Goal: Task Accomplishment & Management: Manage account settings

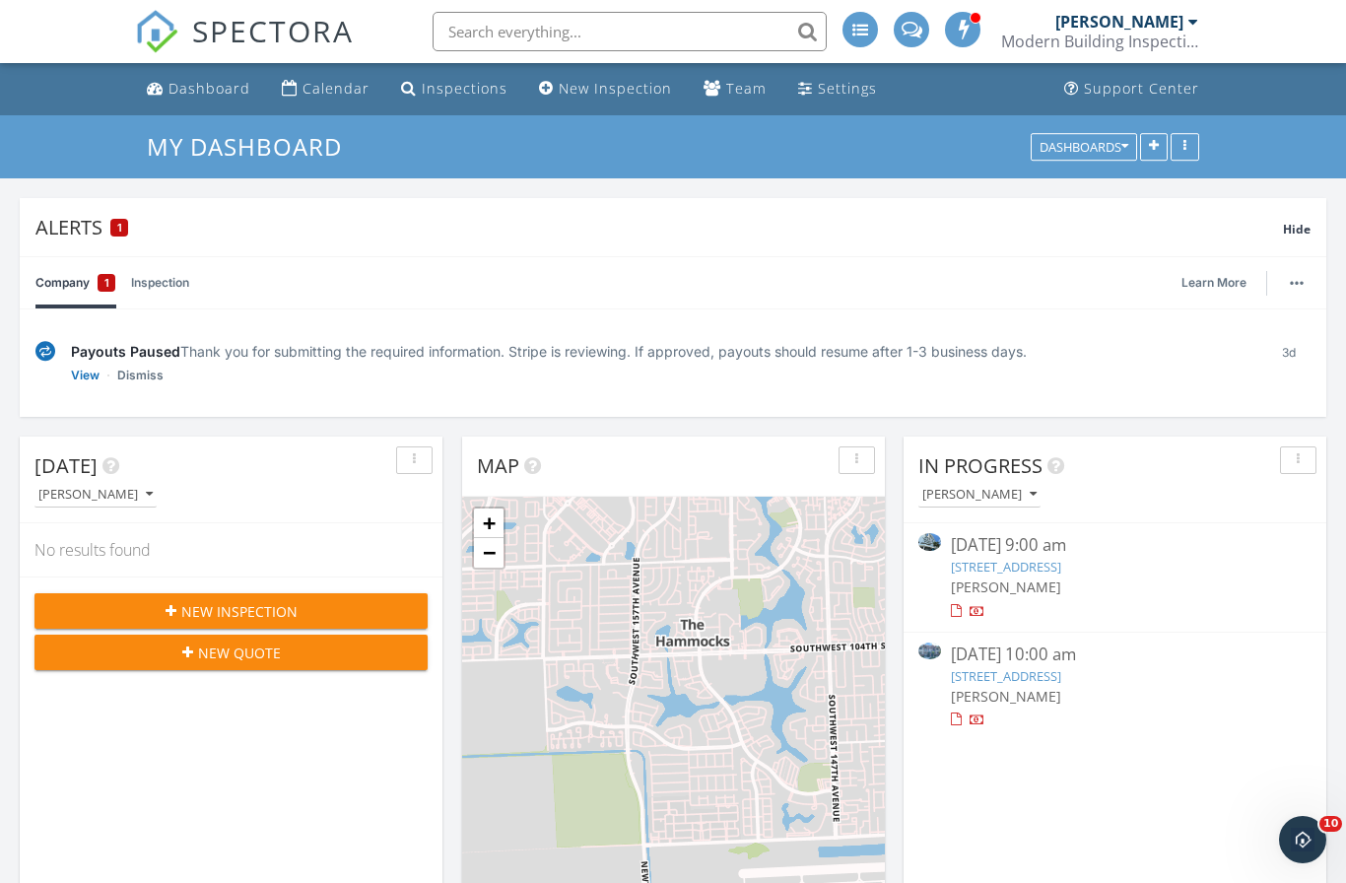
click at [82, 372] on link "View" at bounding box center [85, 376] width 29 height 20
click at [141, 376] on link "Dismiss" at bounding box center [140, 376] width 46 height 20
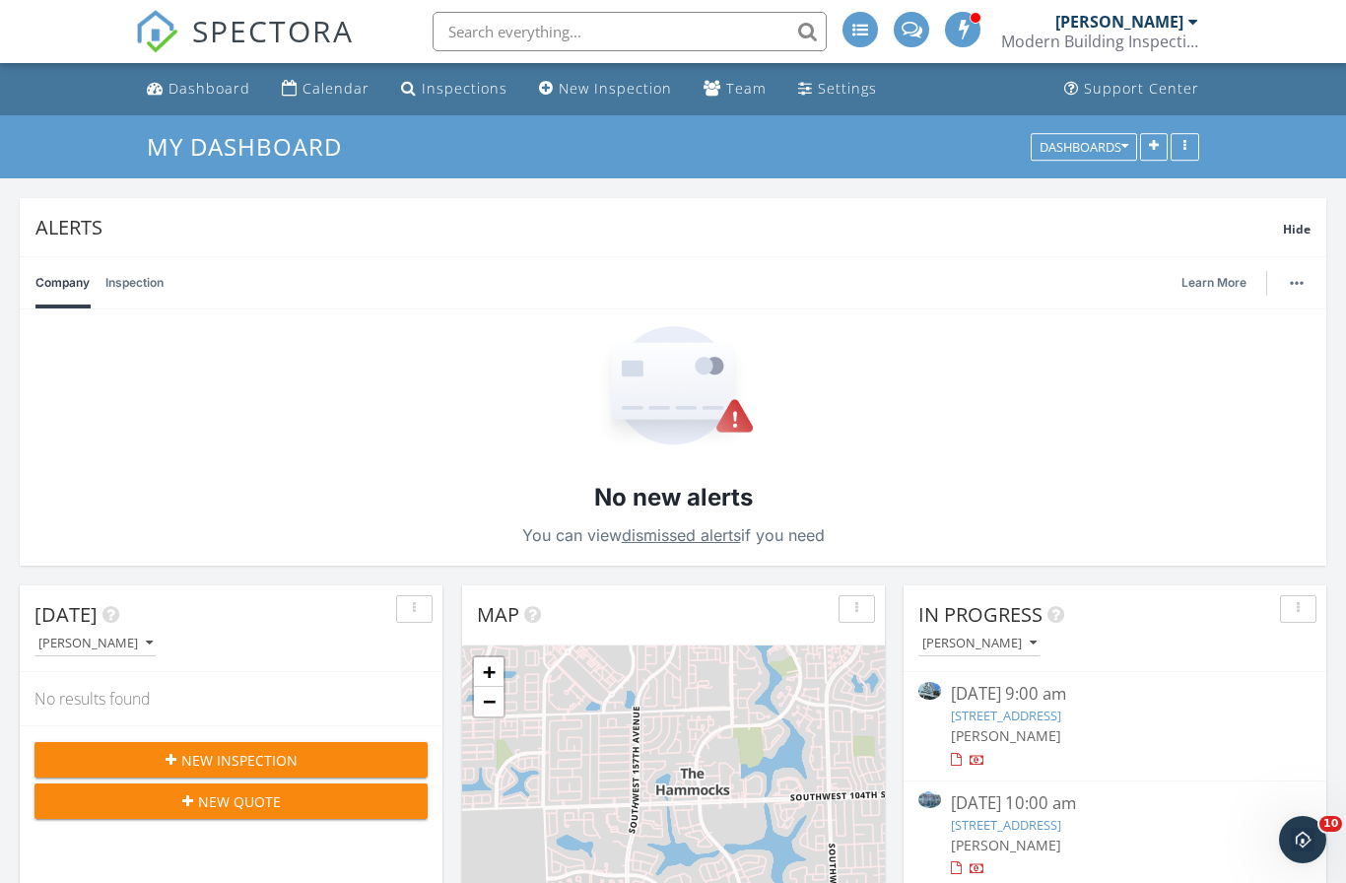
click at [1304, 232] on span "Hide" at bounding box center [1297, 229] width 28 height 17
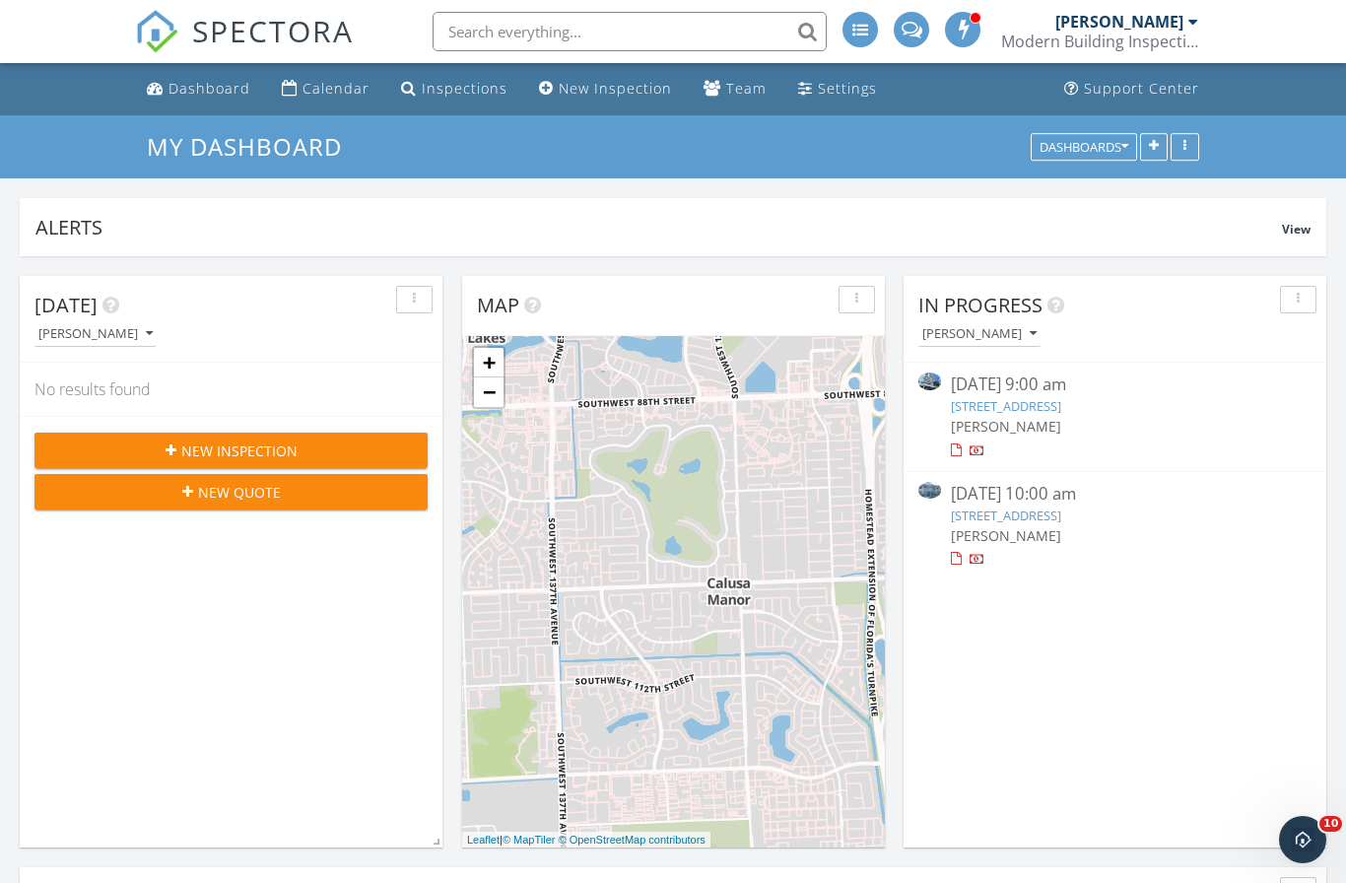
click at [822, 98] on div "Settings" at bounding box center [847, 88] width 59 height 19
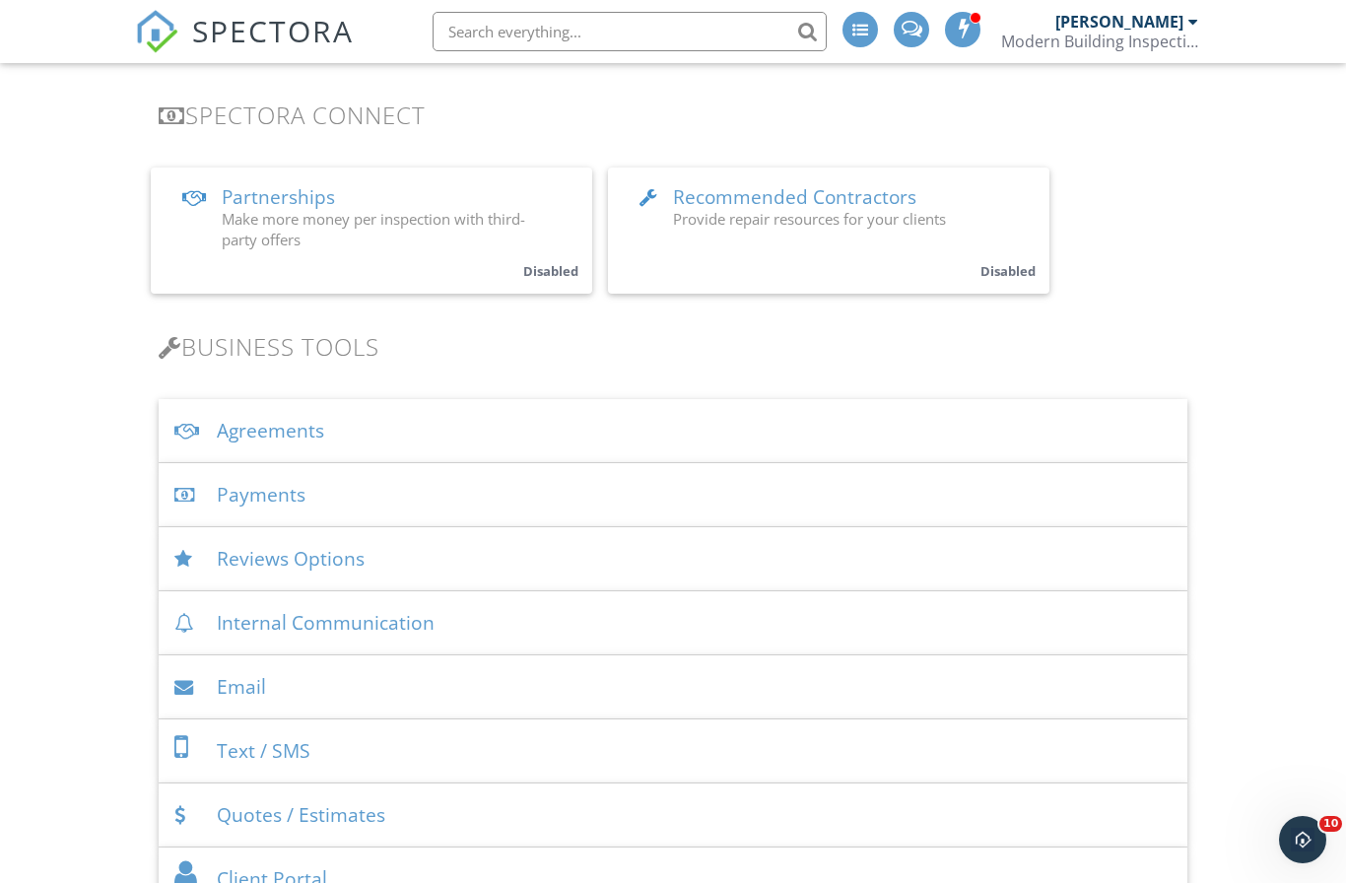
scroll to position [397, 0]
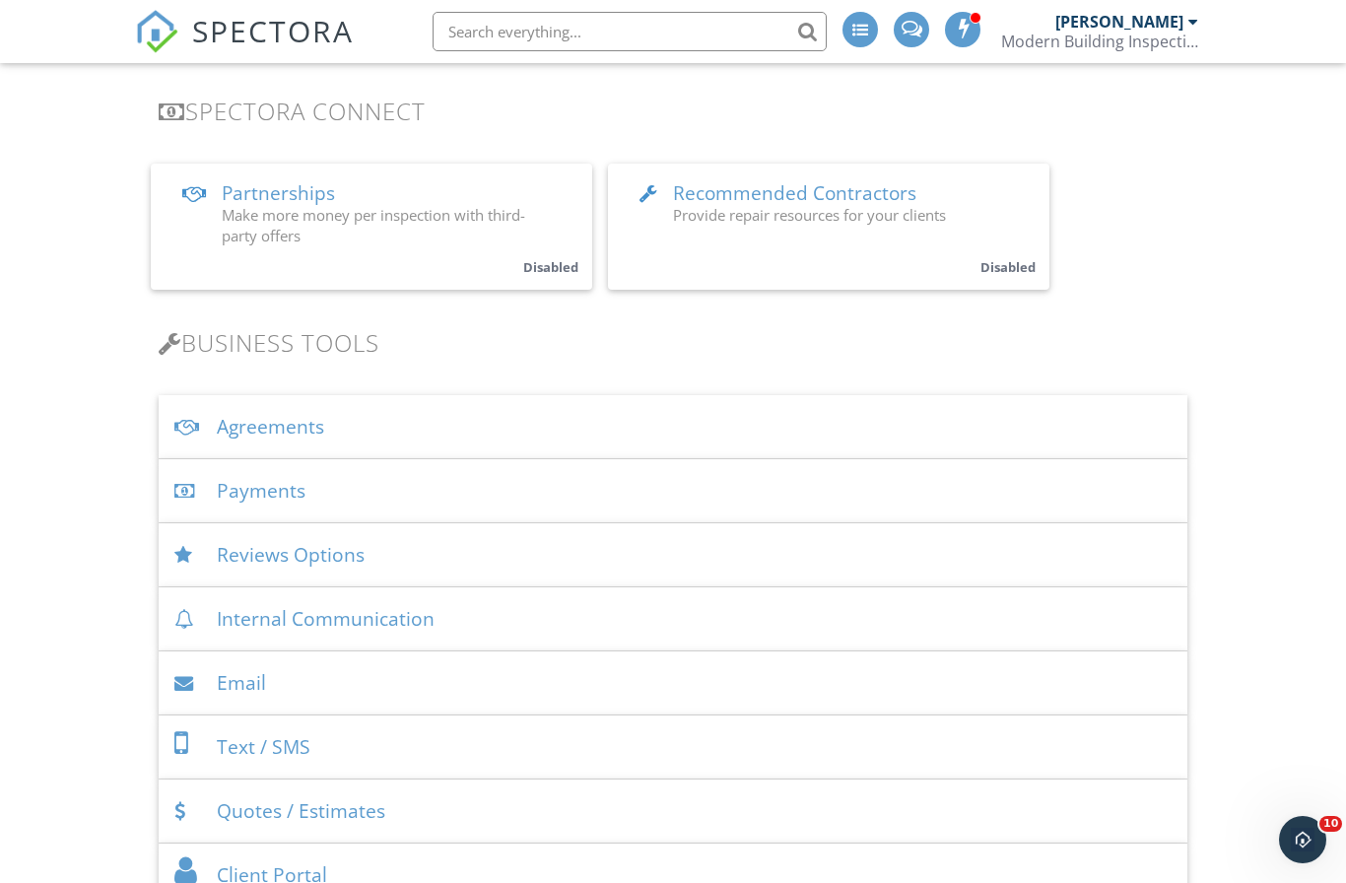
click at [304, 563] on div "Reviews Options" at bounding box center [674, 555] width 1030 height 64
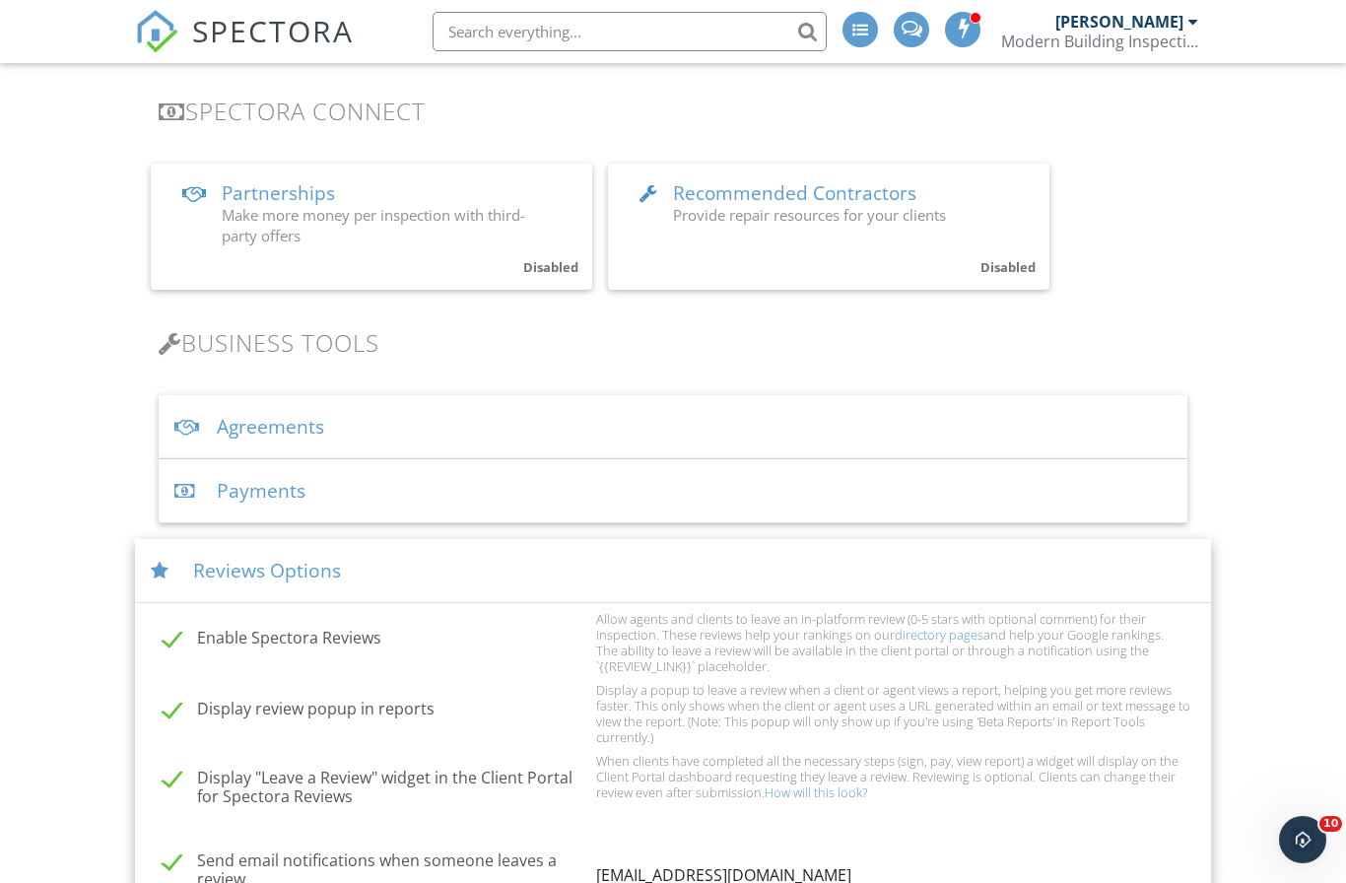
click at [182, 639] on label "Enable Spectora Reviews" at bounding box center [374, 641] width 422 height 25
checkbox input "false"
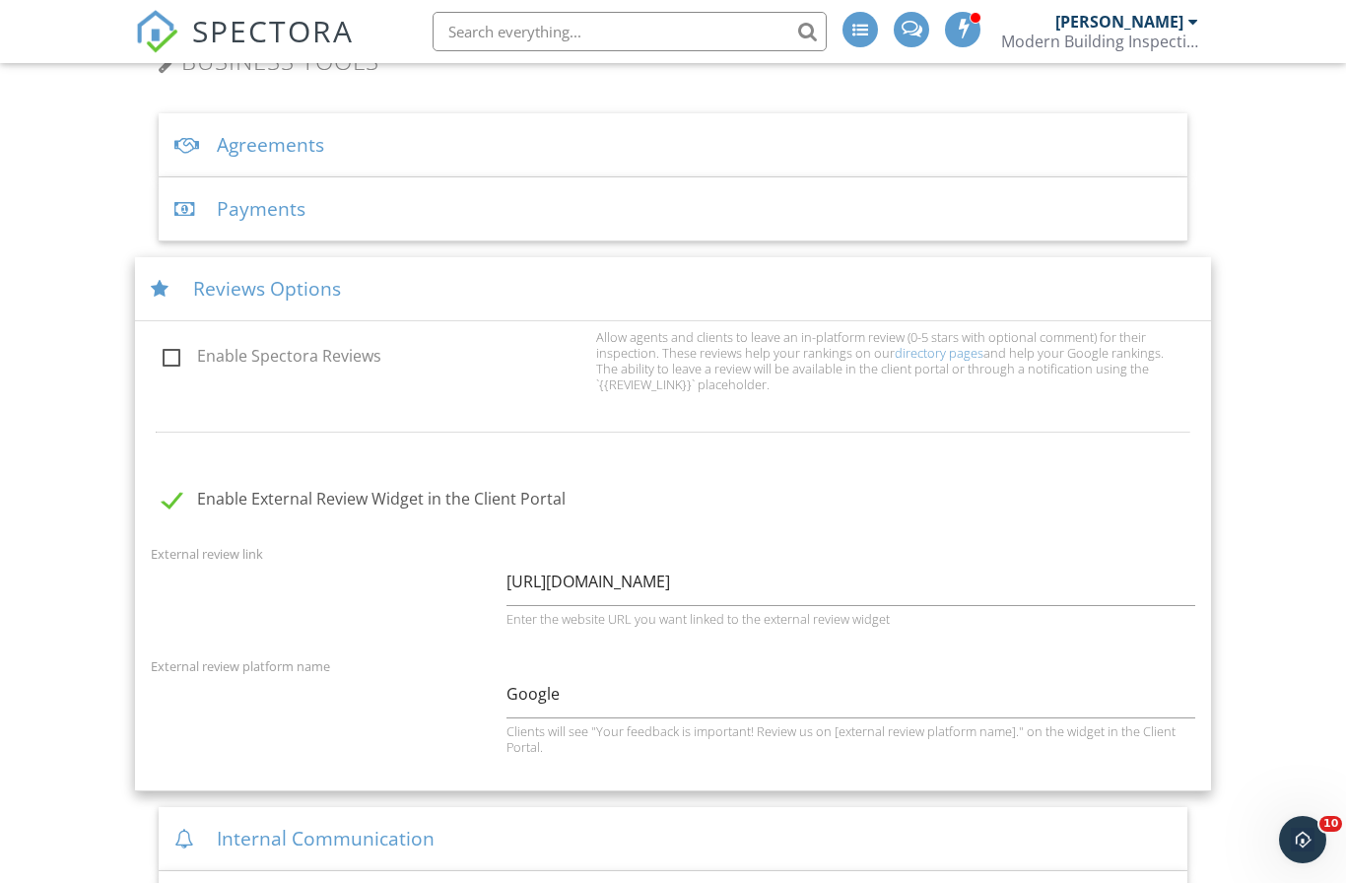
scroll to position [675, 0]
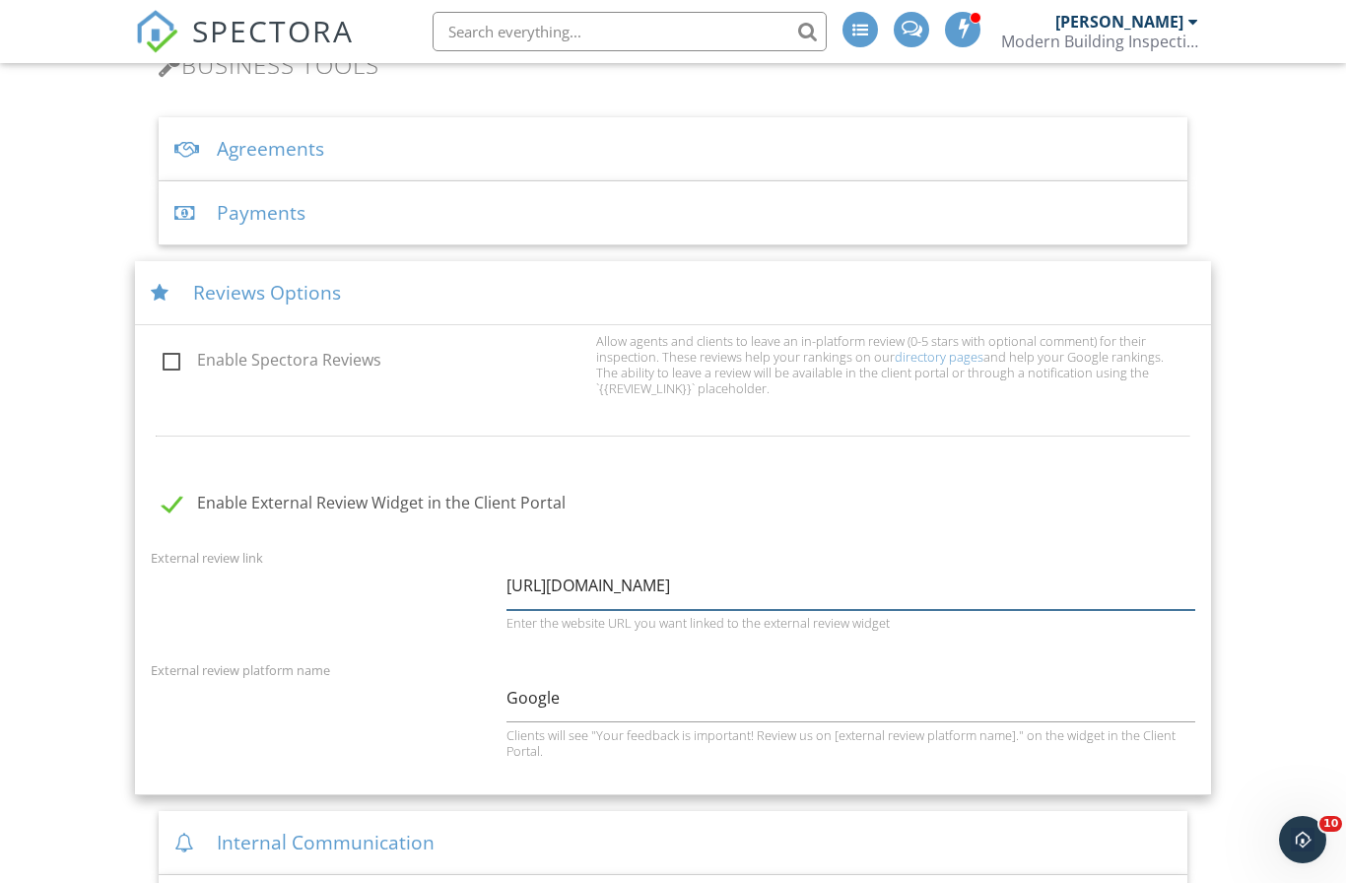
click at [625, 583] on input "[URL][DOMAIN_NAME]" at bounding box center [851, 586] width 689 height 48
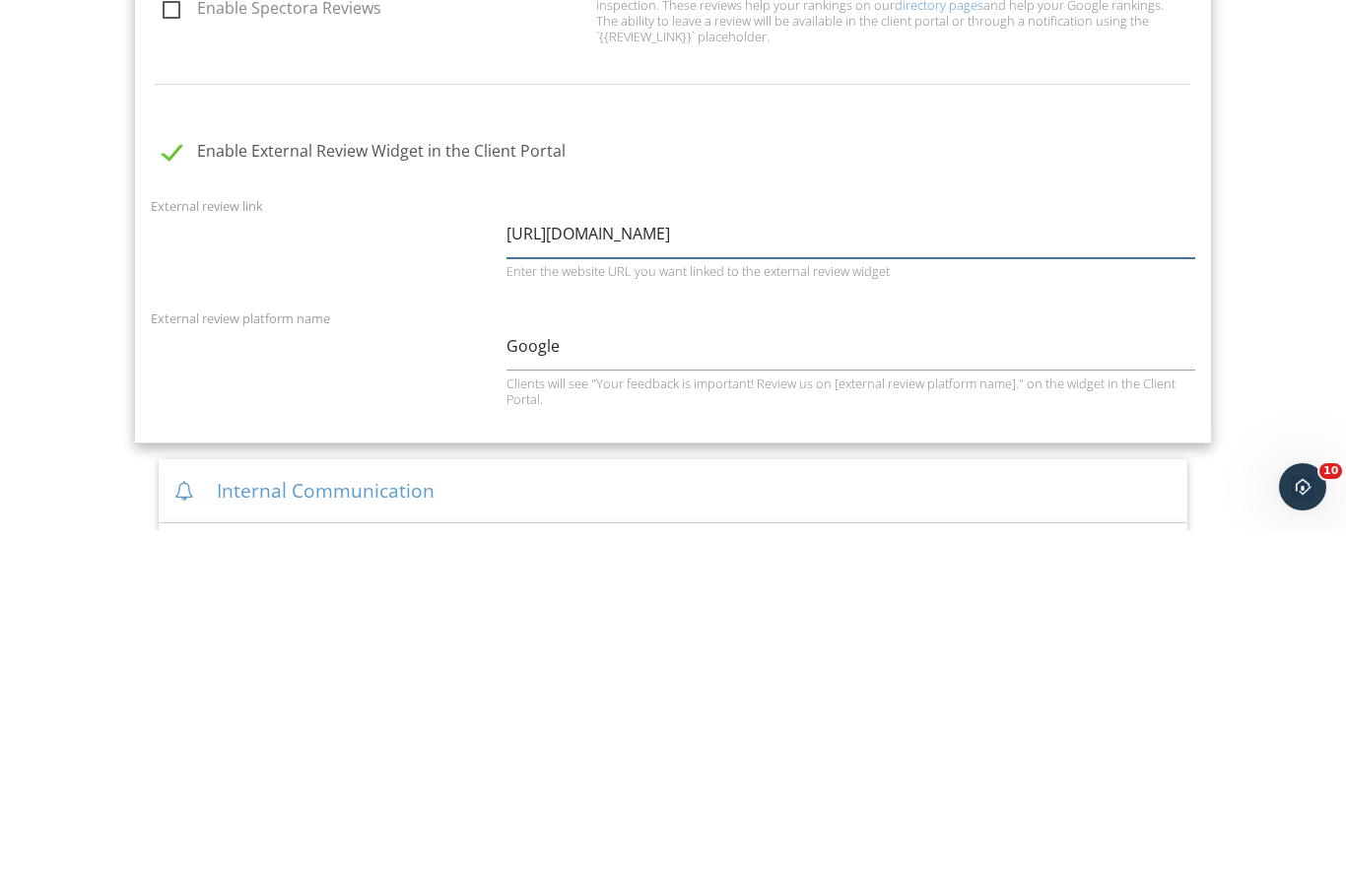
click at [650, 563] on input "[URL][DOMAIN_NAME]" at bounding box center [851, 587] width 689 height 48
click at [653, 563] on input "[URL][DOMAIN_NAME]" at bounding box center [851, 587] width 689 height 48
type input "V"
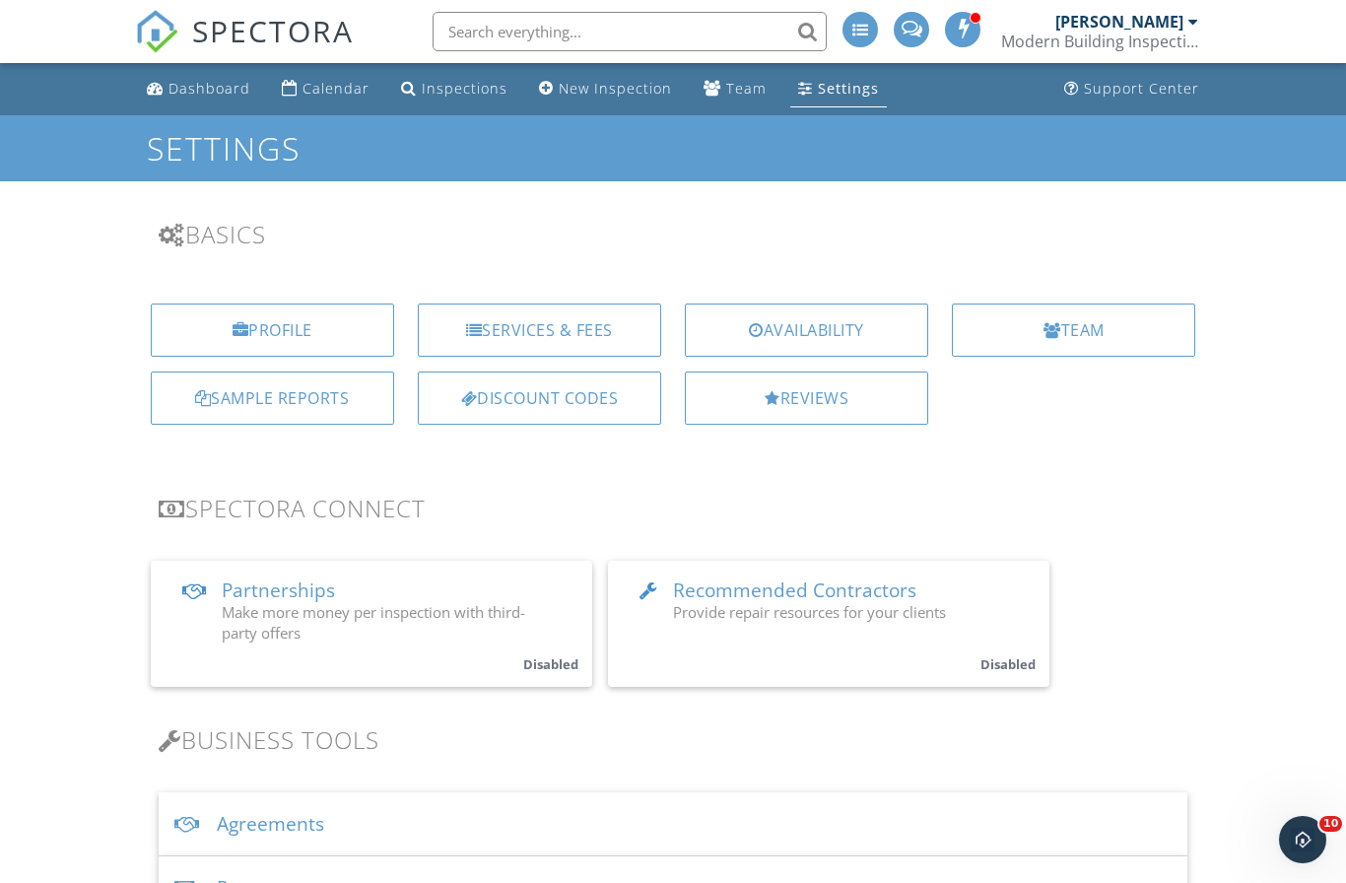
scroll to position [817, 0]
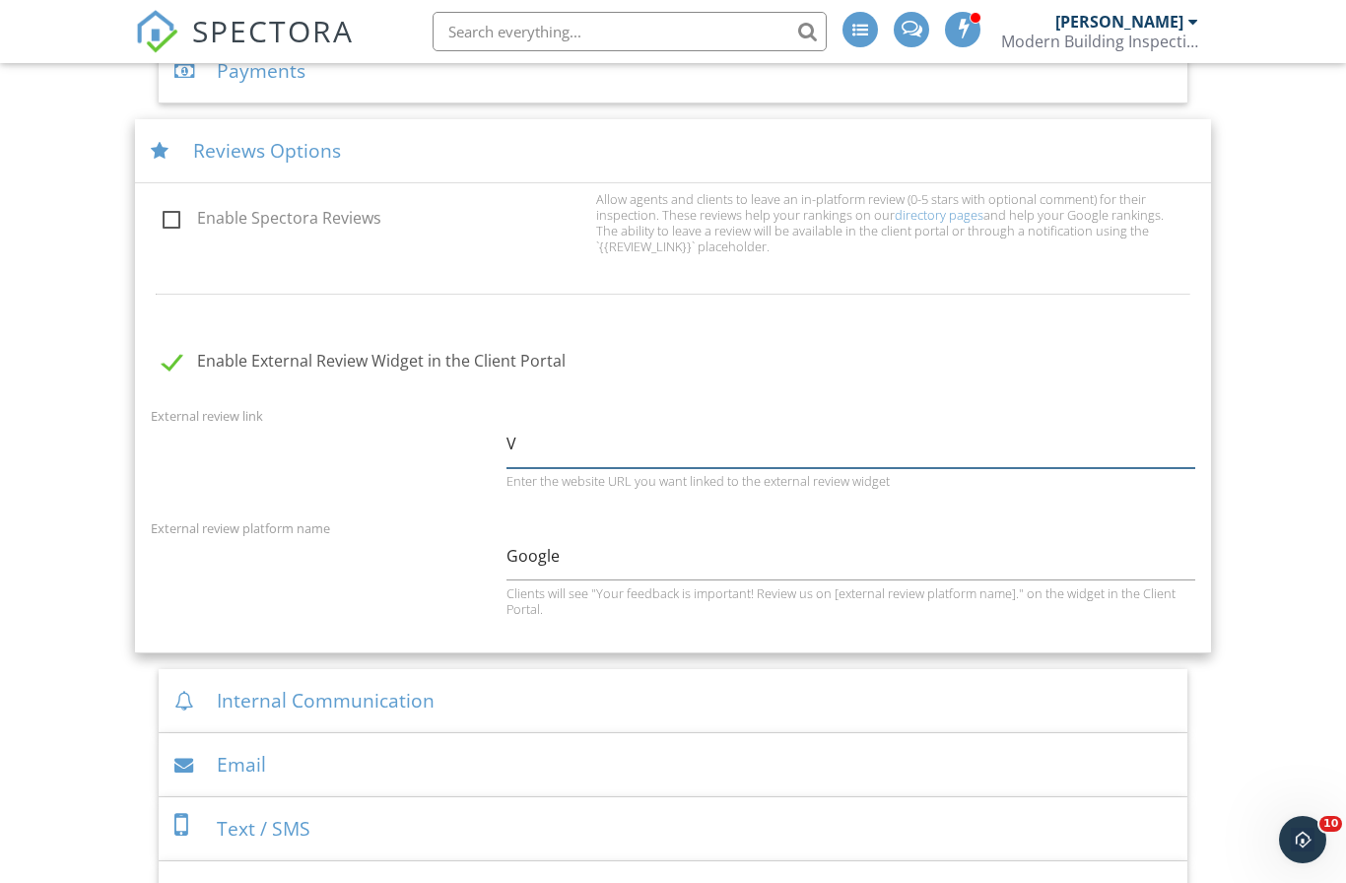
click at [534, 445] on input "V" at bounding box center [851, 444] width 689 height 48
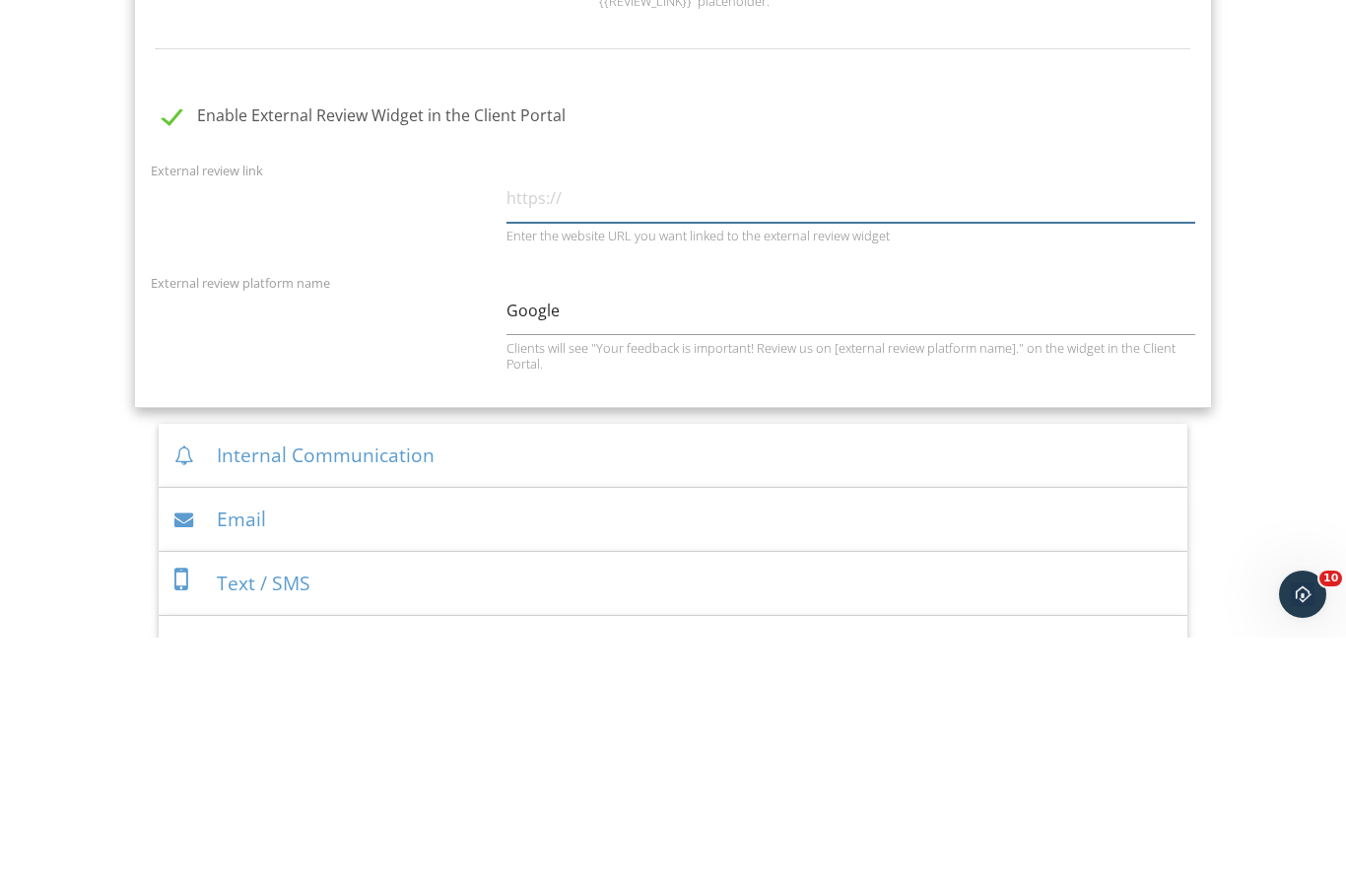
click at [531, 420] on input "text" at bounding box center [851, 444] width 689 height 48
paste input "[URL][DOMAIN_NAME]"
type input "[URL][DOMAIN_NAME]"
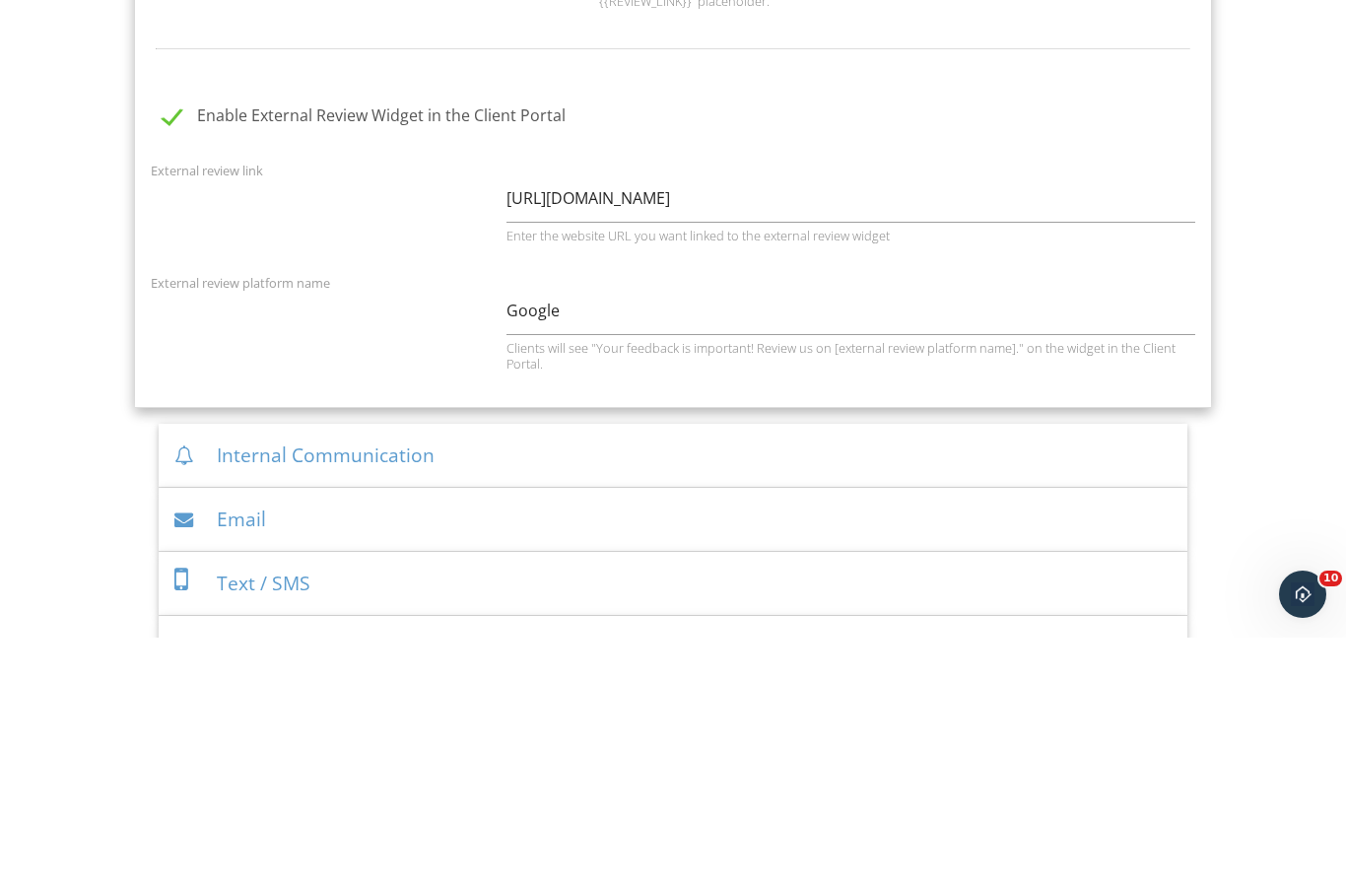
scroll to position [1062, 0]
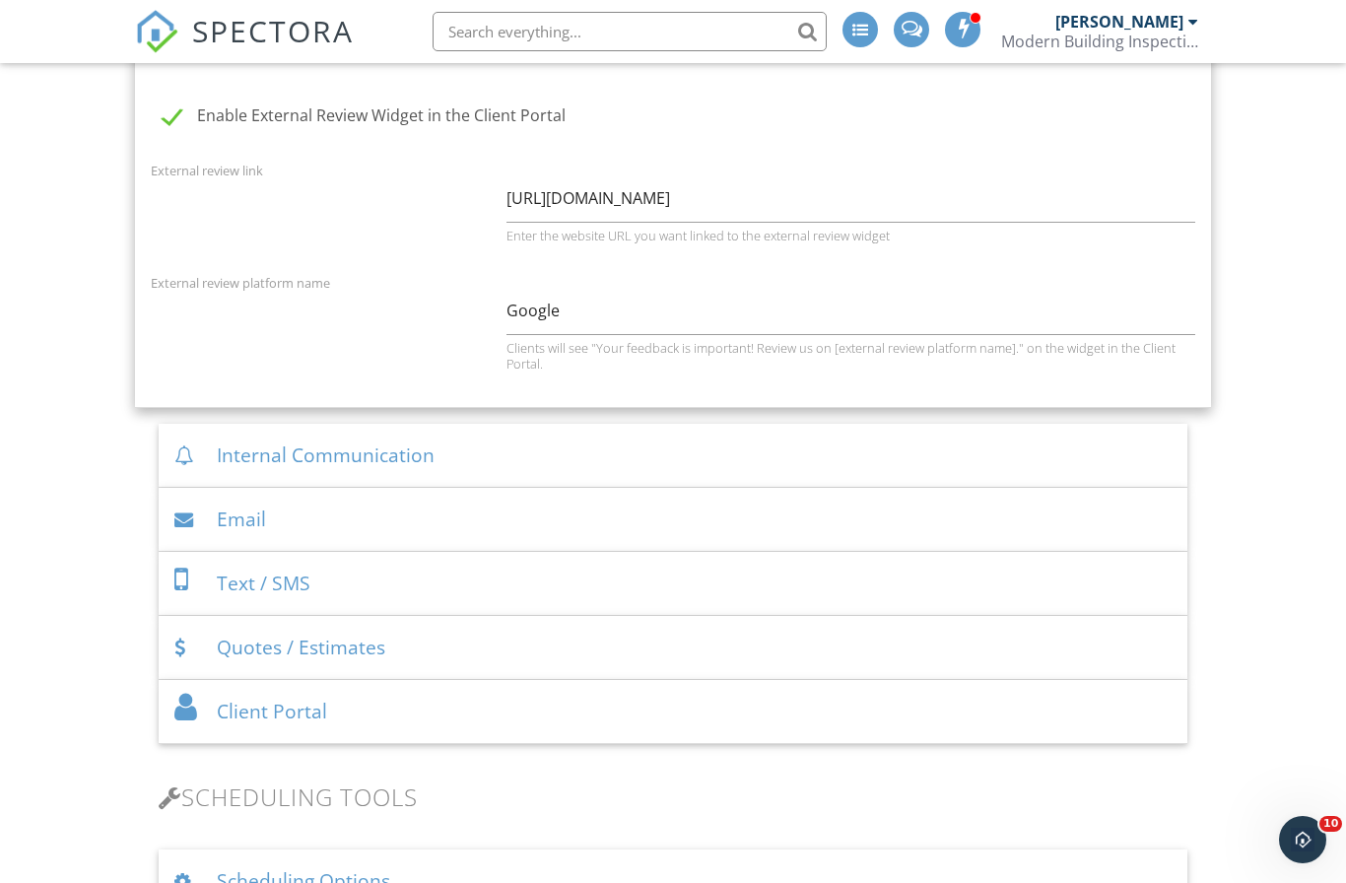
click at [80, 353] on div "Dashboard Calendar Inspections New Inspection Team Settings Support Center Sett…" at bounding box center [673, 809] width 1346 height 3617
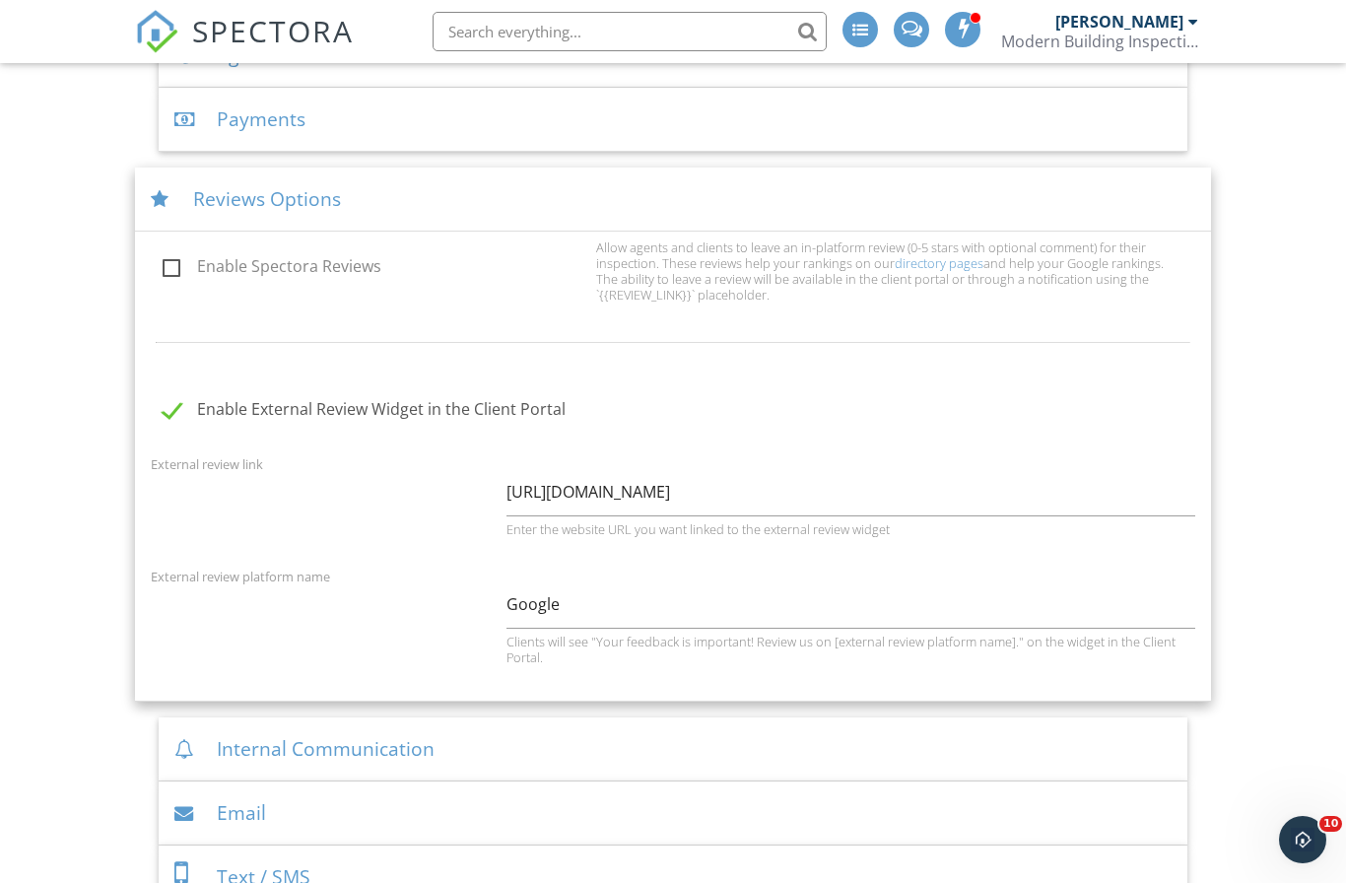
scroll to position [768, 0]
click at [249, 204] on div "Reviews Options" at bounding box center [673, 201] width 1077 height 64
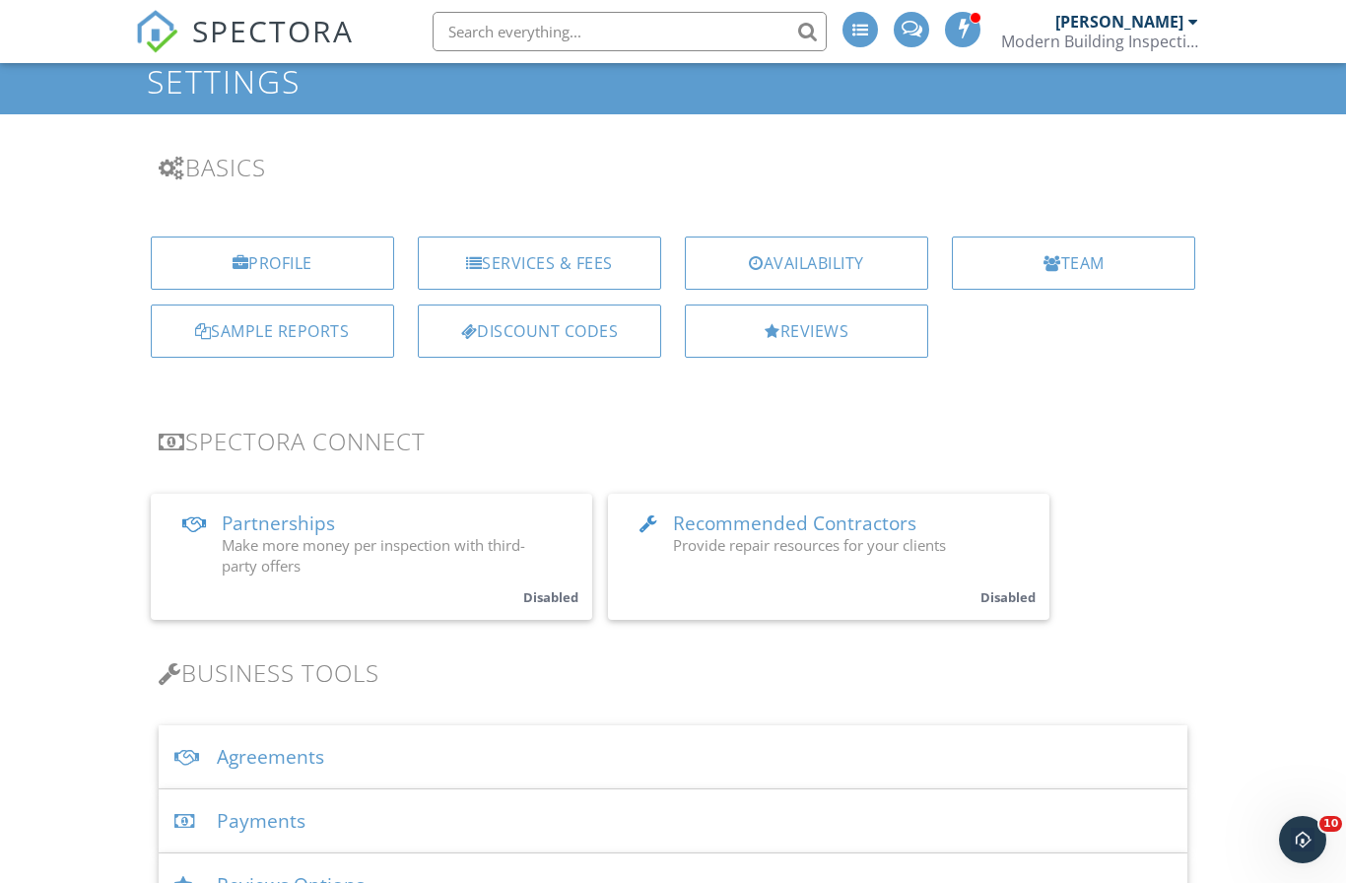
scroll to position [0, 0]
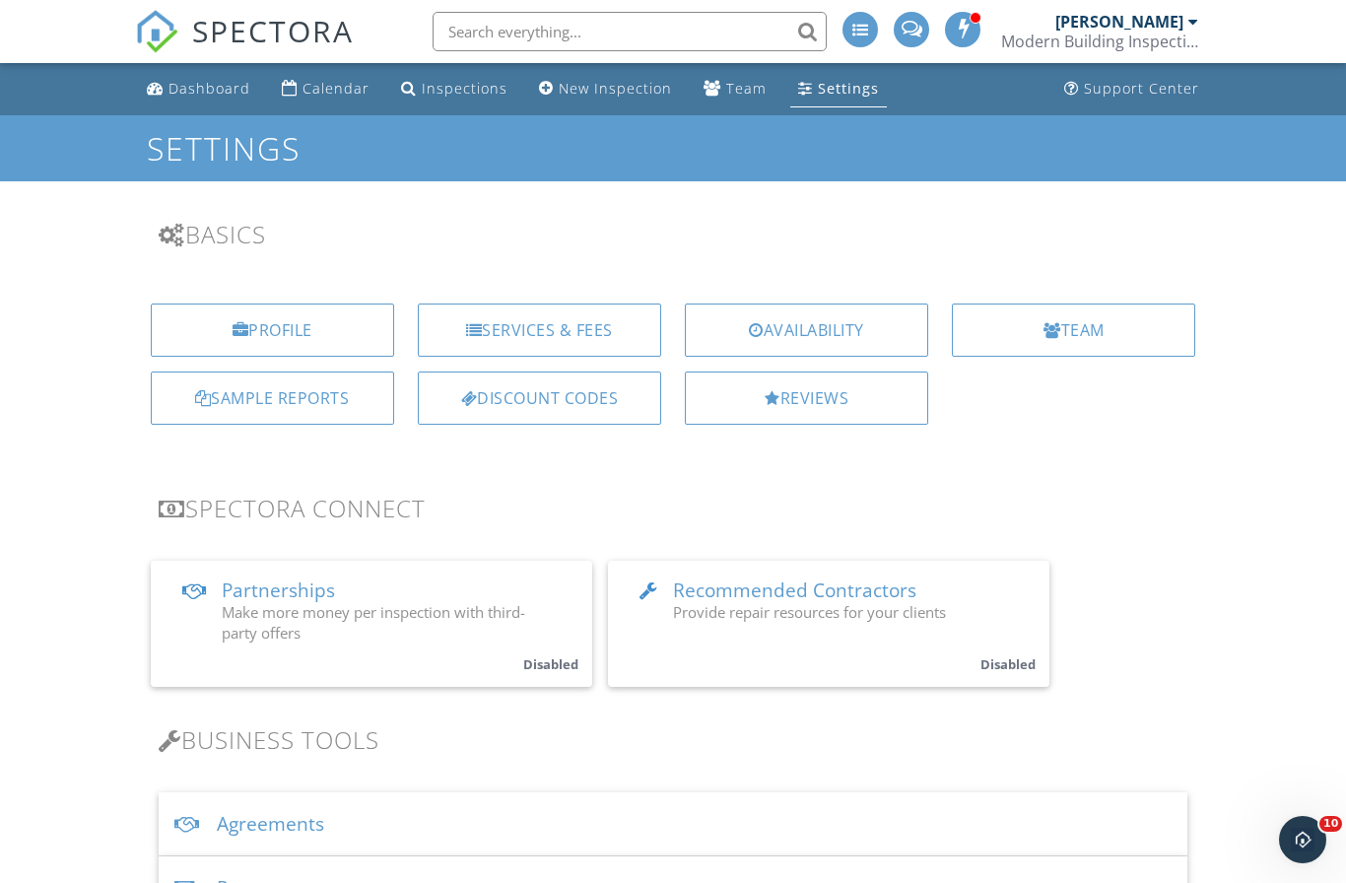
click at [196, 81] on div "Dashboard" at bounding box center [210, 88] width 82 height 19
